Goal: Task Accomplishment & Management: Manage account settings

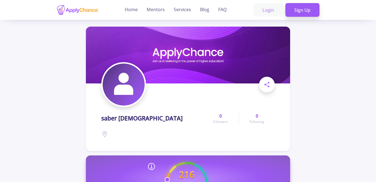
click at [265, 6] on link "Login" at bounding box center [269, 10] width 30 height 14
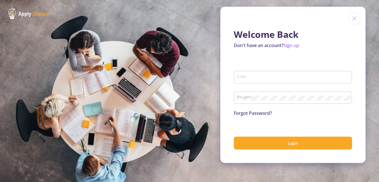
click at [271, 8] on div "Welcome Back Don't have an account? Sign up Email Password Forgot Password? Log…" at bounding box center [292, 85] width 145 height 156
type input "[EMAIL_ADDRESS][PERSON_NAME][DOMAIN_NAME]"
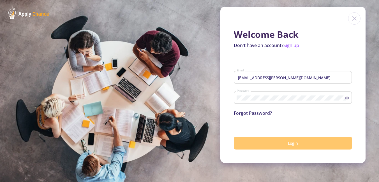
click at [276, 141] on button "Login" at bounding box center [293, 143] width 118 height 13
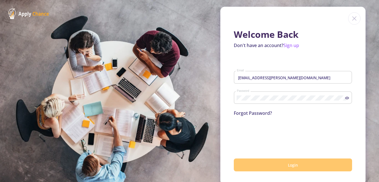
click at [273, 167] on button "Login" at bounding box center [293, 165] width 118 height 13
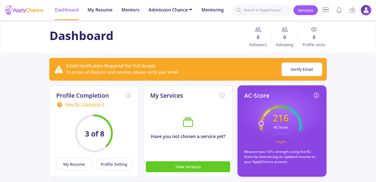
click at [368, 8] on img at bounding box center [366, 10] width 11 height 11
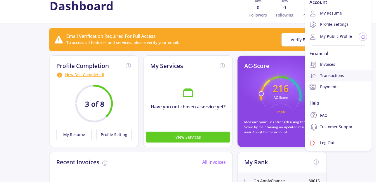
scroll to position [28, 0]
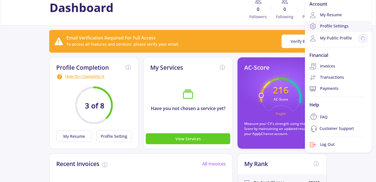
click at [324, 26] on link "Profile Settings" at bounding box center [338, 26] width 67 height 11
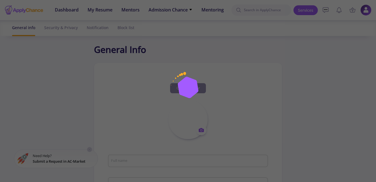
type input "saber [DEMOGRAPHIC_DATA]"
type input "saberarekhi"
type input "[EMAIL_ADDRESS][PERSON_NAME][DOMAIN_NAME]"
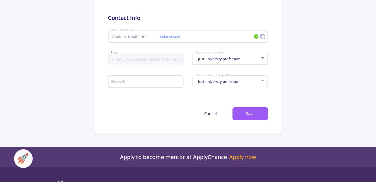
scroll to position [308, 0]
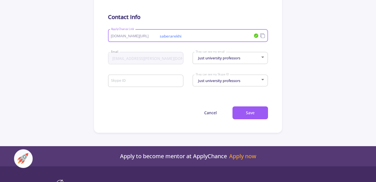
drag, startPoint x: 205, startPoint y: 34, endPoint x: 169, endPoint y: 36, distance: 35.9
click at [169, 36] on input "saberarekhi" at bounding box center [178, 35] width 135 height 5
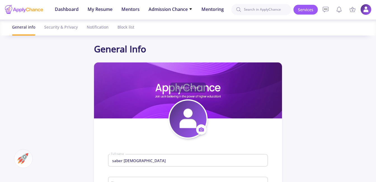
scroll to position [0, 0]
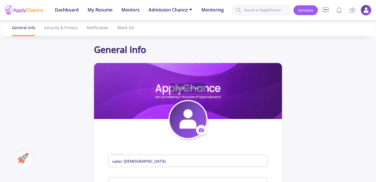
click at [362, 11] on img at bounding box center [366, 10] width 11 height 11
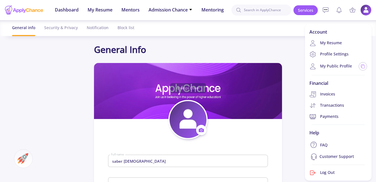
click at [150, 158] on div "saber [PERSON_NAME] Full name" at bounding box center [188, 160] width 155 height 15
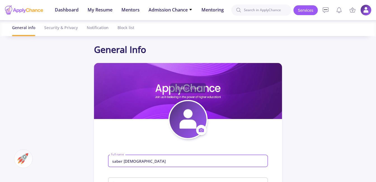
scroll to position [84, 0]
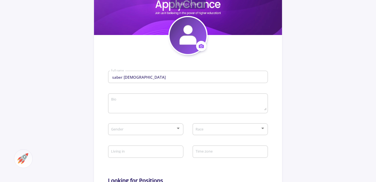
drag, startPoint x: 145, startPoint y: 75, endPoint x: 89, endPoint y: 75, distance: 56.6
click at [89, 75] on app-general-setting "General Info Change Cover Change cover Remove cover Change photo Remove photo s…" at bounding box center [188, 158] width 376 height 398
drag, startPoint x: 89, startPoint y: 75, endPoint x: 138, endPoint y: 79, distance: 49.4
click at [138, 79] on input "saber [DEMOGRAPHIC_DATA]" at bounding box center [189, 77] width 156 height 5
drag, startPoint x: 136, startPoint y: 77, endPoint x: 82, endPoint y: 78, distance: 54.1
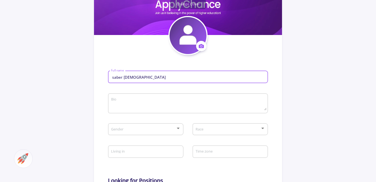
click at [82, 78] on app-general-setting "General Info Change Cover Change cover Remove cover Change photo Remove photo s…" at bounding box center [188, 158] width 376 height 398
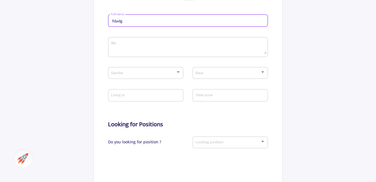
scroll to position [224, 0]
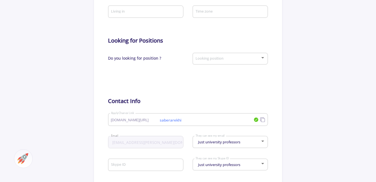
type input "fdadg"
drag, startPoint x: 166, startPoint y: 84, endPoint x: 176, endPoint y: 93, distance: 13.7
click at [166, 83] on div at bounding box center [148, 77] width 80 height 14
click at [204, 117] on div "saberarekhi [DOMAIN_NAME][URL] ApplyChance Link" at bounding box center [182, 118] width 143 height 15
type input "s"
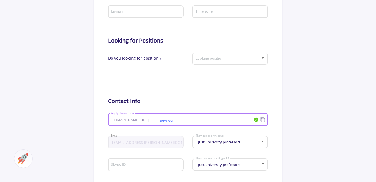
type input "aewwq"
drag, startPoint x: 296, startPoint y: 106, endPoint x: 288, endPoint y: 111, distance: 9.1
click at [296, 105] on app-general-setting "General Info Change Cover Change cover Remove cover Change photo Remove photo f…" at bounding box center [188, 18] width 376 height 398
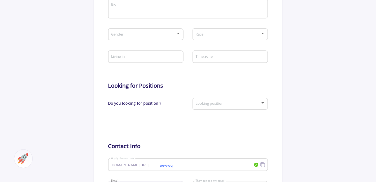
scroll to position [252, 0]
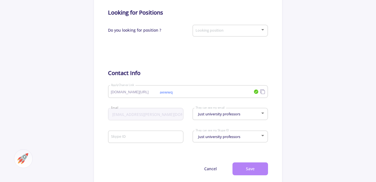
click at [255, 166] on button "Save" at bounding box center [251, 168] width 36 height 13
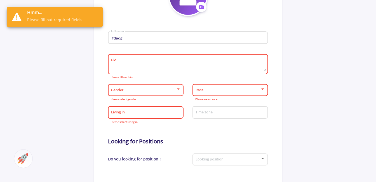
scroll to position [112, 0]
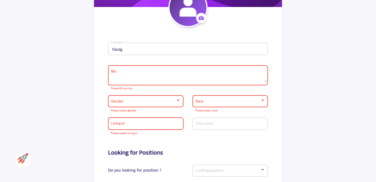
click at [143, 76] on textarea "Bio" at bounding box center [189, 75] width 156 height 13
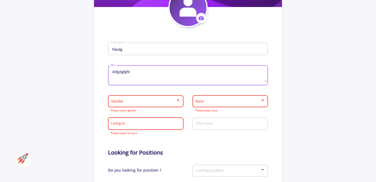
type textarea "dsfgdgfgfd"
click at [136, 102] on span at bounding box center [144, 101] width 64 height 4
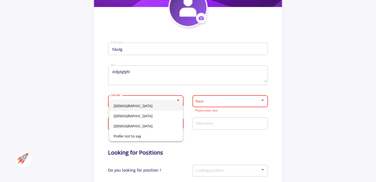
drag, startPoint x: 129, startPoint y: 107, endPoint x: 142, endPoint y: 108, distance: 12.9
click at [129, 108] on span "[DEMOGRAPHIC_DATA]" at bounding box center [146, 106] width 65 height 10
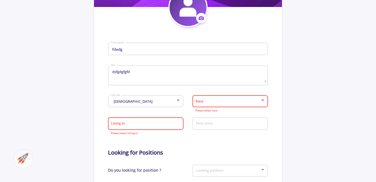
click at [195, 105] on div "Race" at bounding box center [231, 100] width 76 height 14
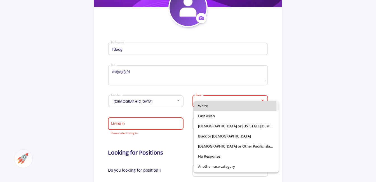
drag, startPoint x: 201, startPoint y: 107, endPoint x: 174, endPoint y: 116, distance: 28.6
click at [201, 107] on span "White" at bounding box center [236, 106] width 76 height 10
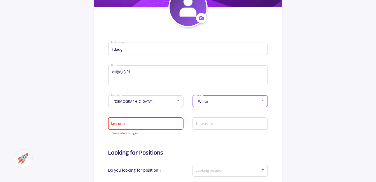
click at [139, 126] on input "Living in" at bounding box center [146, 124] width 71 height 5
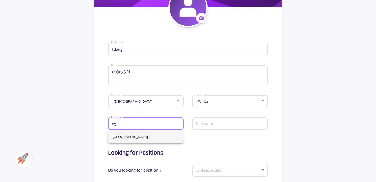
click at [125, 135] on span "[GEOGRAPHIC_DATA]" at bounding box center [146, 136] width 67 height 13
type input "[GEOGRAPHIC_DATA]"
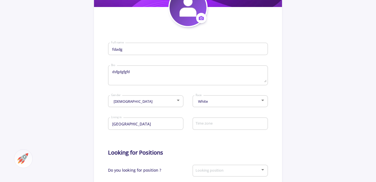
click at [266, 129] on div "Time zone" at bounding box center [231, 122] width 76 height 15
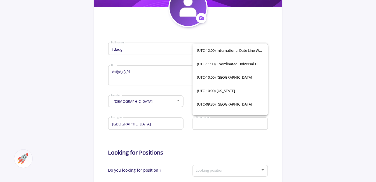
click at [357, 115] on app-general-setting "General Info Change Cover Change cover Remove cover Change photo Remove photo f…" at bounding box center [188, 130] width 376 height 398
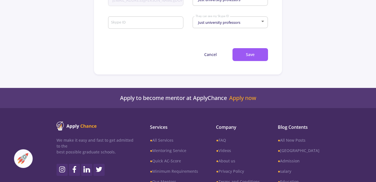
scroll to position [336, 0]
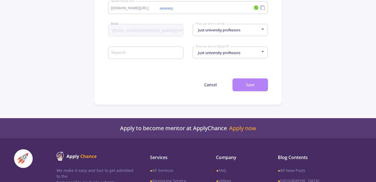
click at [251, 88] on button "Save" at bounding box center [251, 84] width 36 height 13
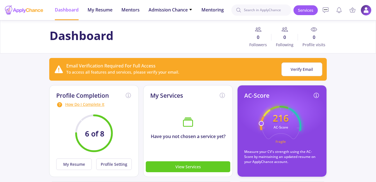
click at [363, 11] on img at bounding box center [366, 10] width 11 height 11
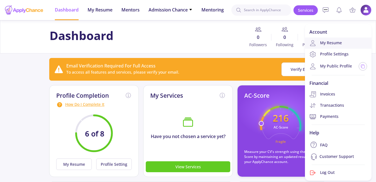
click at [324, 43] on link "My Resume" at bounding box center [338, 43] width 67 height 11
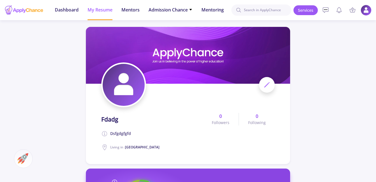
click at [369, 11] on img at bounding box center [366, 10] width 11 height 11
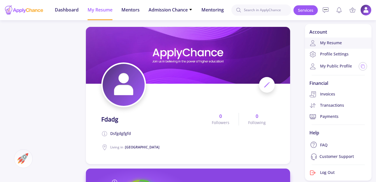
click at [334, 47] on link "My Resume" at bounding box center [338, 43] width 67 height 11
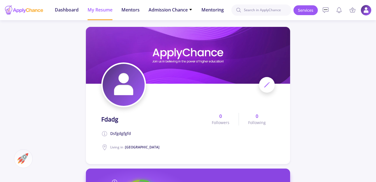
click at [367, 10] on img at bounding box center [366, 10] width 11 height 11
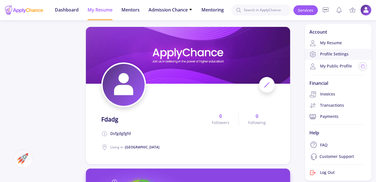
click at [336, 54] on link "Profile Settings" at bounding box center [338, 54] width 67 height 11
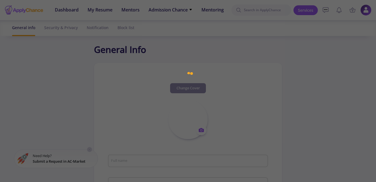
type input "fdadg"
type textarea "dsfgdgfgfd"
type input "[GEOGRAPHIC_DATA]"
type input "aewwq"
type input "[EMAIL_ADDRESS][PERSON_NAME][DOMAIN_NAME]"
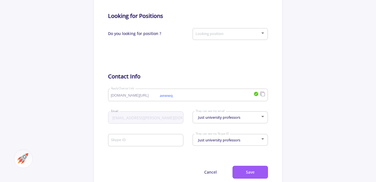
scroll to position [333, 0]
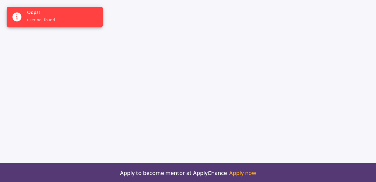
scroll to position [178, 0]
